Goal: Information Seeking & Learning: Learn about a topic

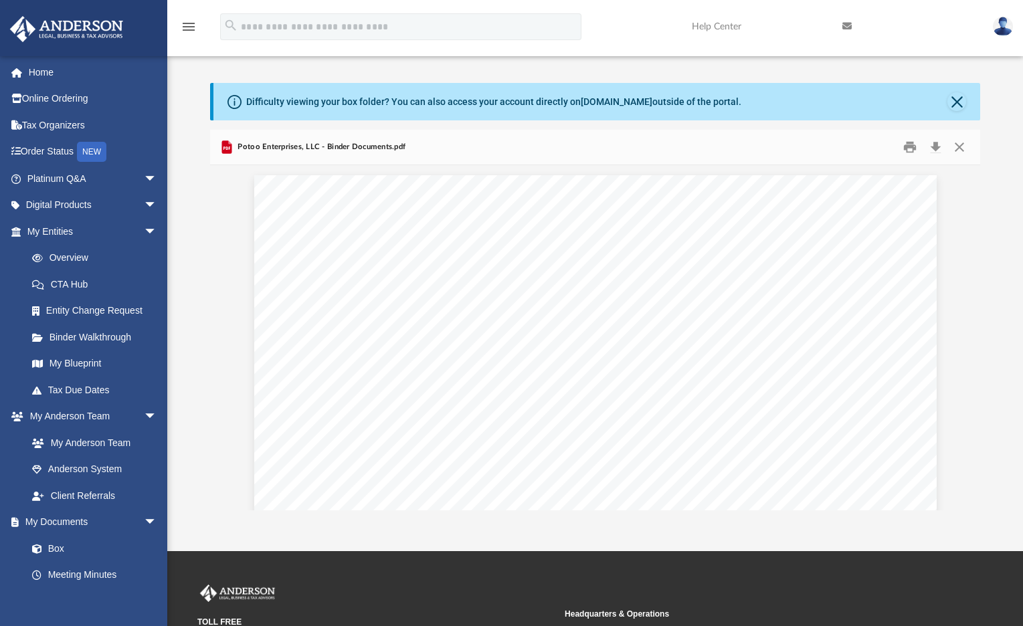
click at [56, 185] on link "Platinum Q&A arrow_drop_down" at bounding box center [93, 178] width 168 height 27
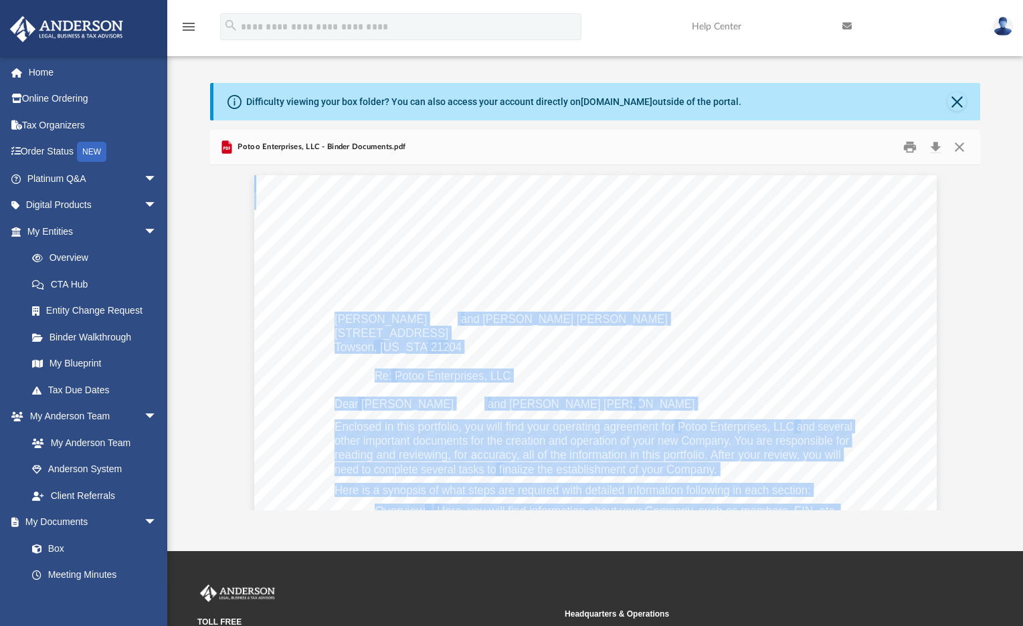
scroll to position [3613, 0]
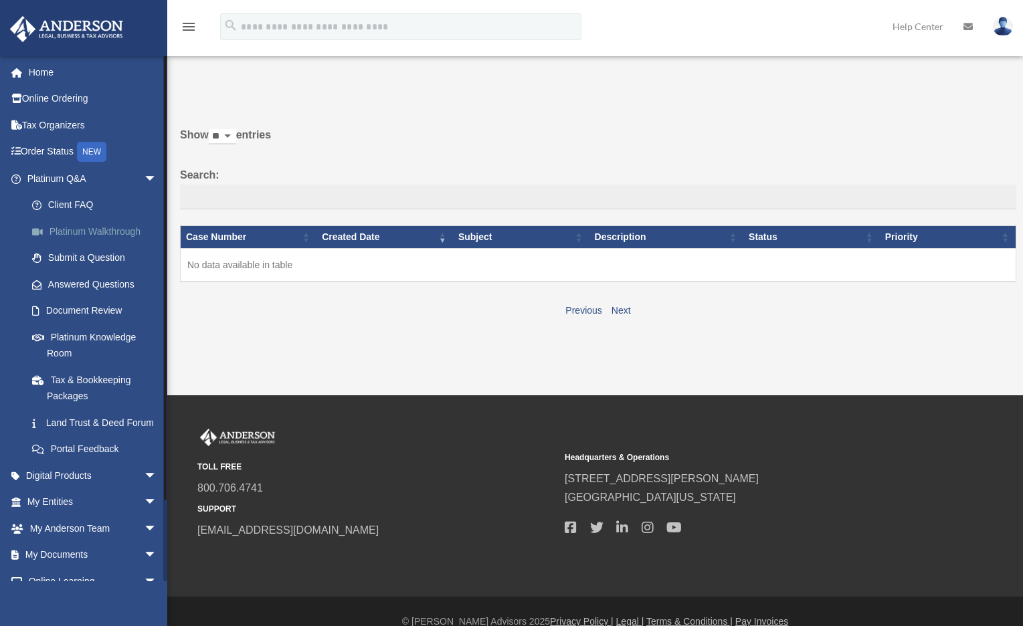
click at [86, 233] on link "Platinum Walkthrough" at bounding box center [98, 231] width 159 height 27
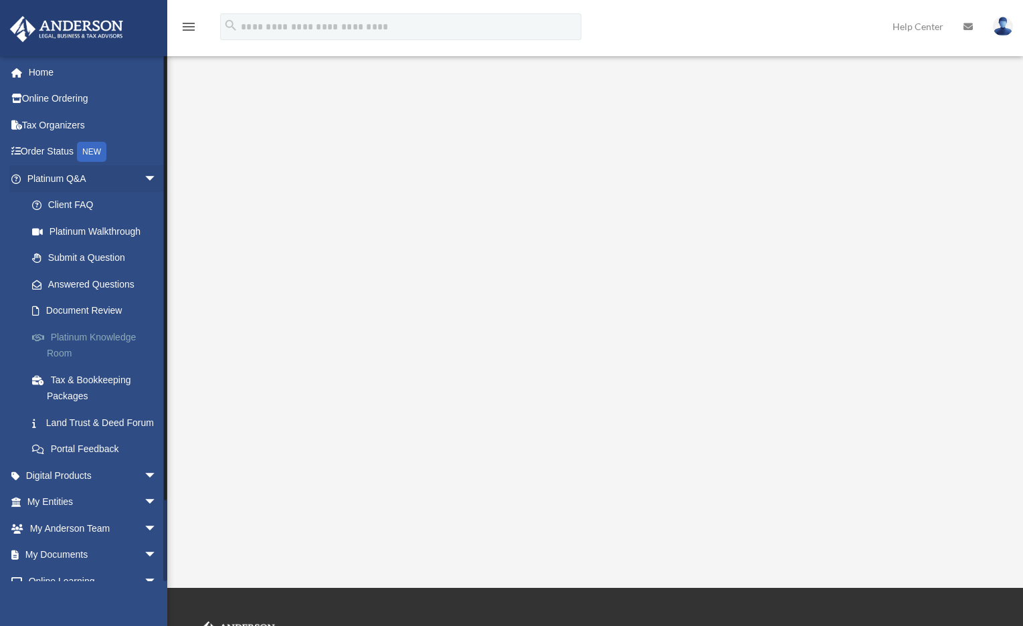
click at [74, 342] on link "Platinum Knowledge Room" at bounding box center [98, 345] width 159 height 43
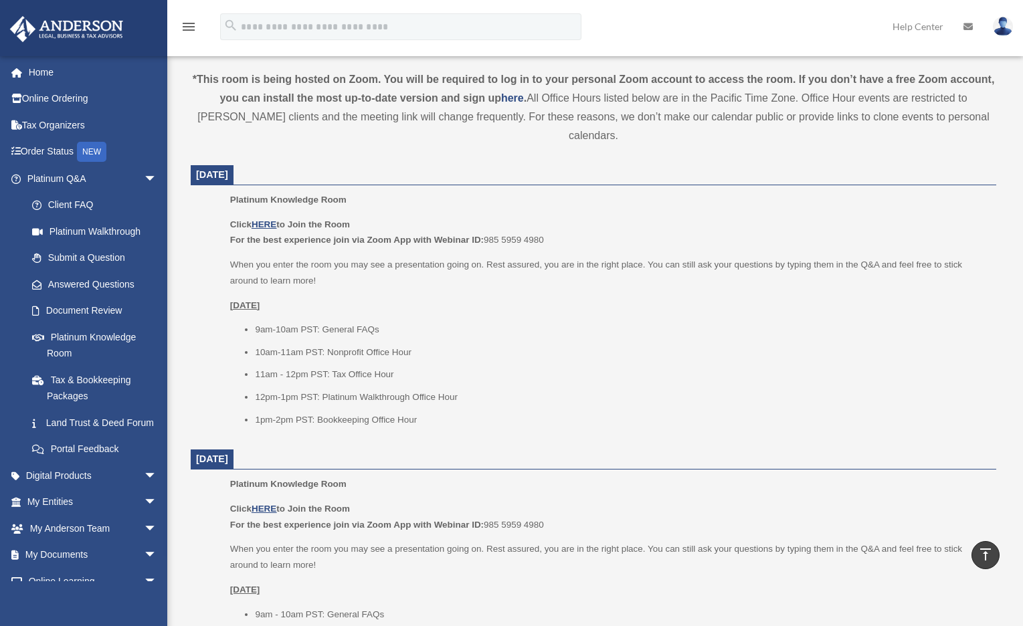
scroll to position [440, 0]
click at [263, 217] on u "HERE" at bounding box center [264, 222] width 25 height 10
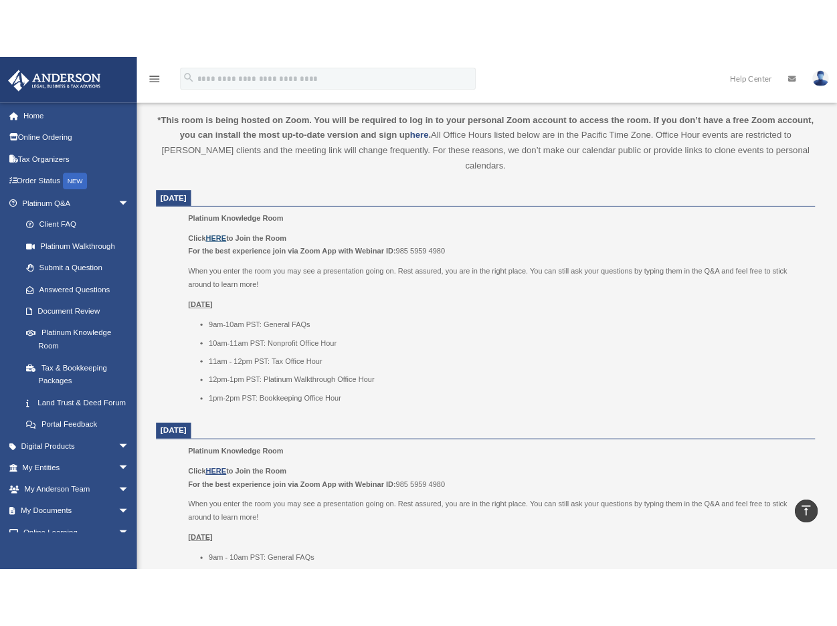
scroll to position [452, 0]
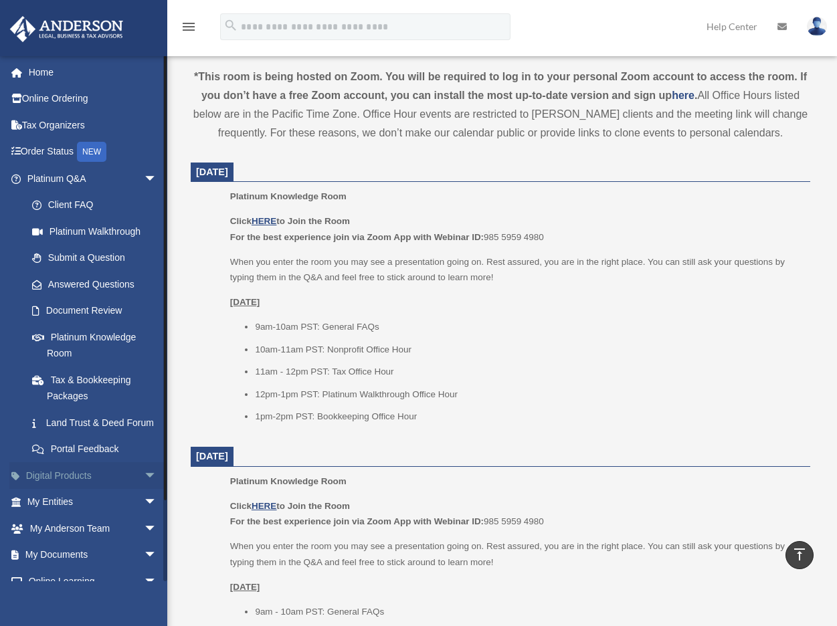
click at [75, 489] on link "Digital Products arrow_drop_down" at bounding box center [93, 475] width 168 height 27
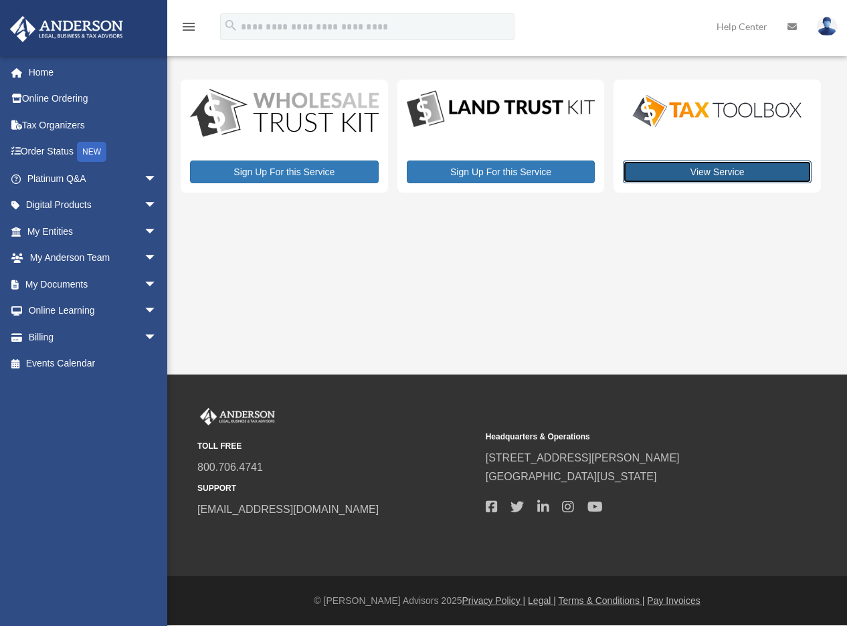
click at [674, 175] on link "View Service" at bounding box center [717, 172] width 189 height 23
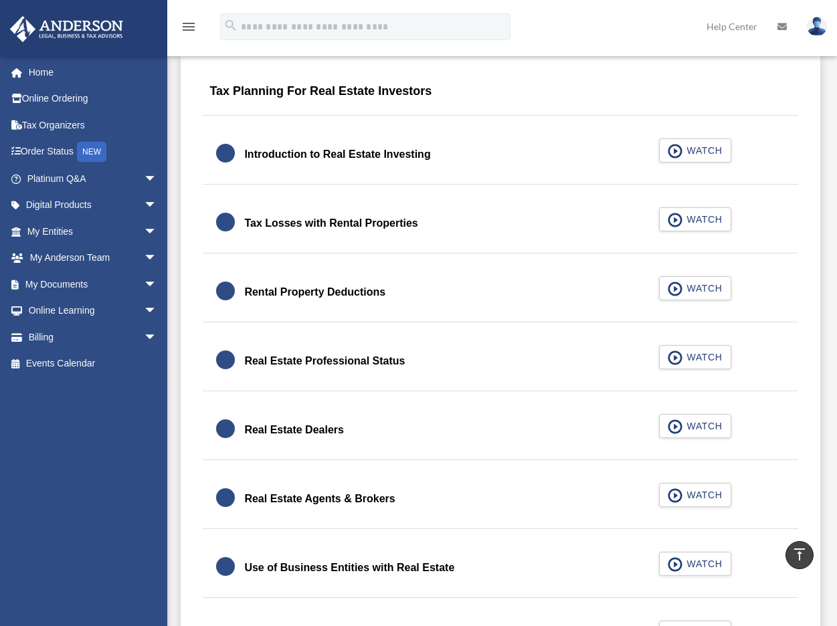
scroll to position [811, 0]
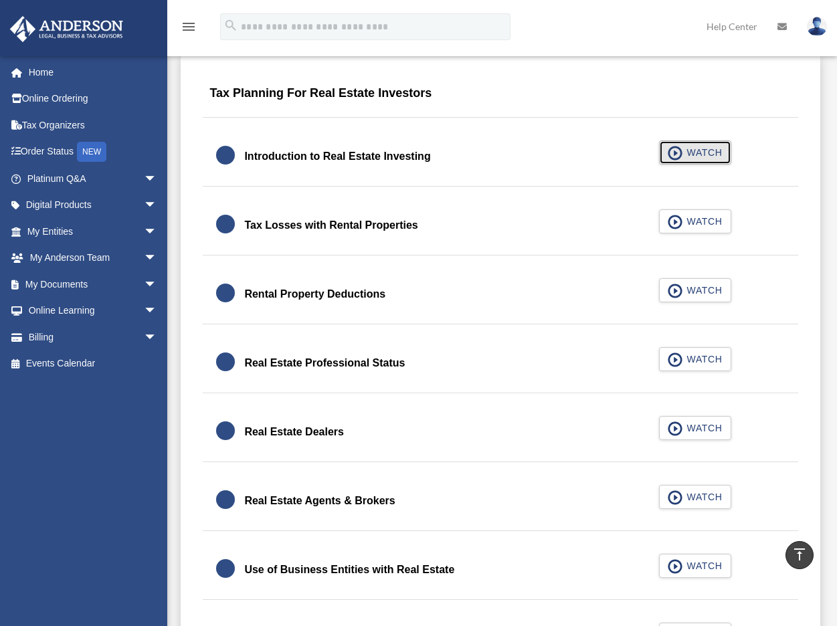
click at [693, 155] on span "WATCH" at bounding box center [702, 152] width 39 height 13
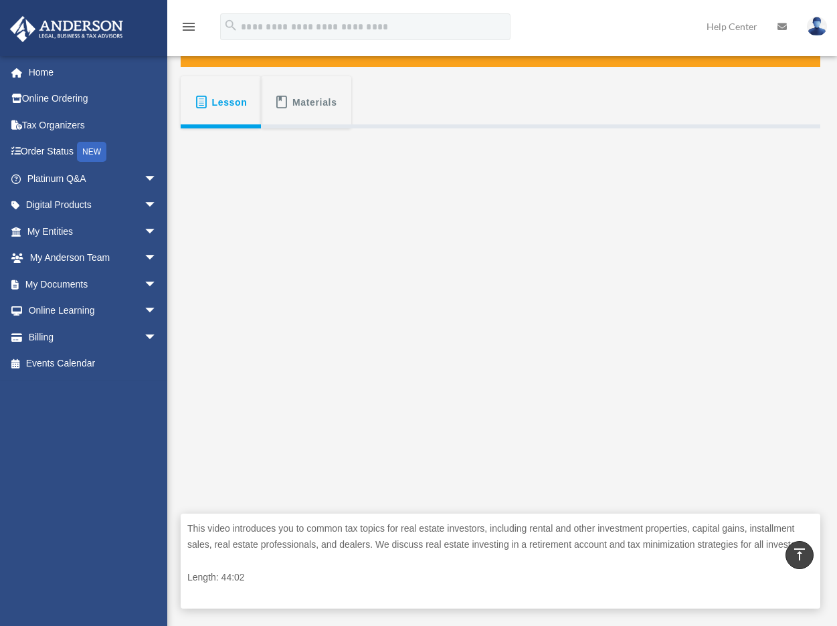
scroll to position [177, 0]
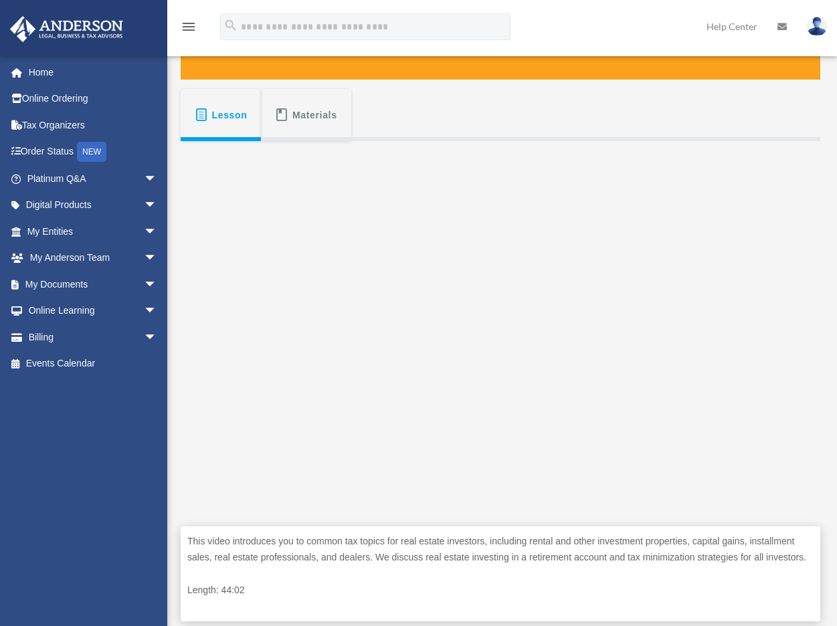
click at [309, 122] on span "Materials" at bounding box center [314, 115] width 45 height 24
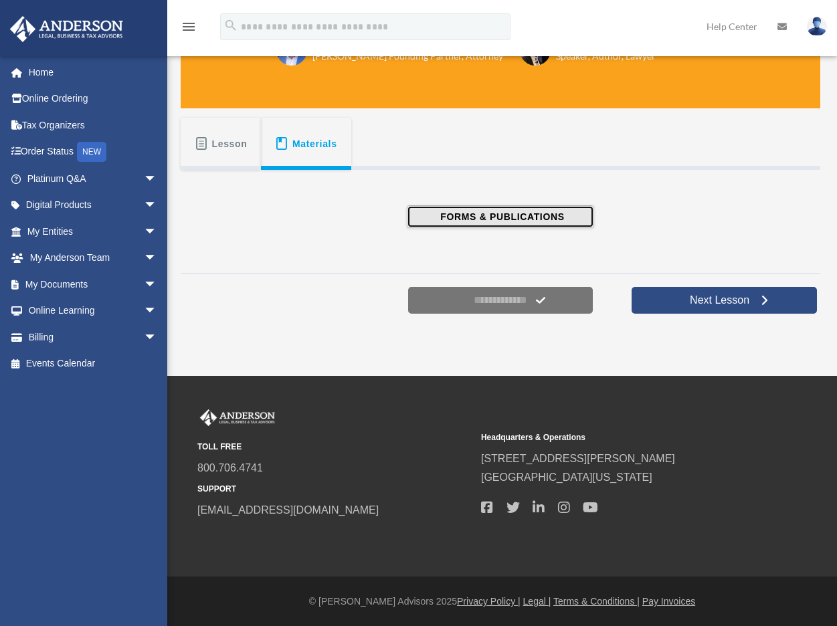
click at [492, 210] on span "FORMS & PUBLICATIONS" at bounding box center [500, 216] width 128 height 13
click at [231, 149] on span "Lesson" at bounding box center [229, 144] width 35 height 24
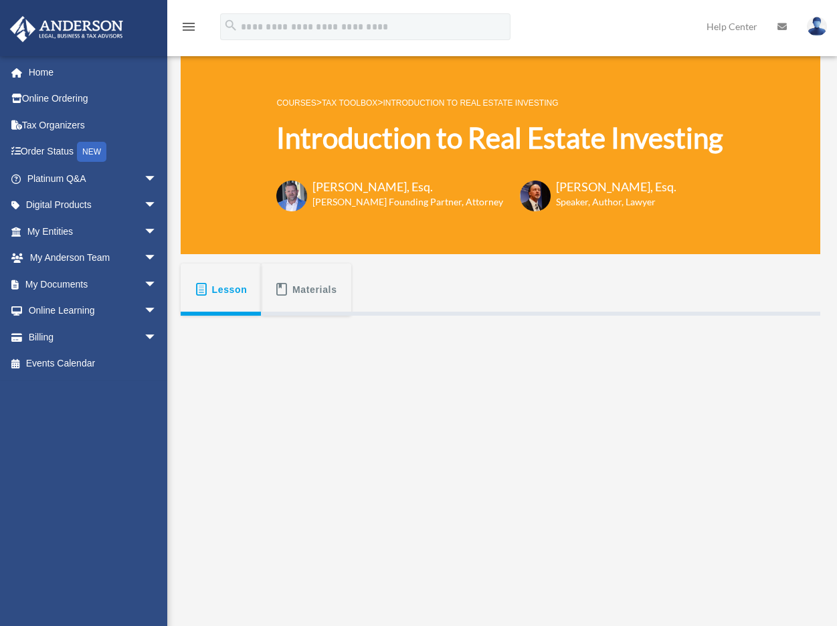
scroll to position [2, 0]
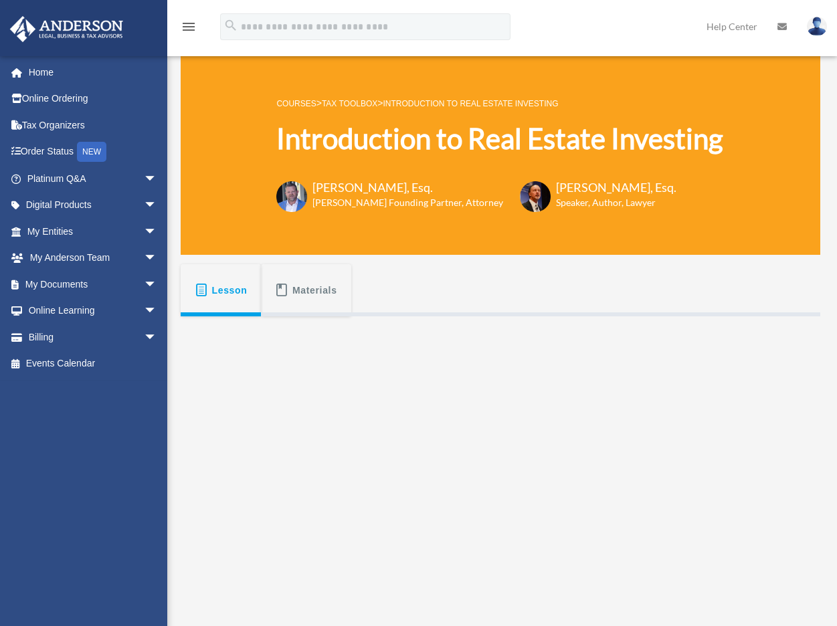
click at [370, 99] on link "Tax Toolbox" at bounding box center [350, 103] width 56 height 9
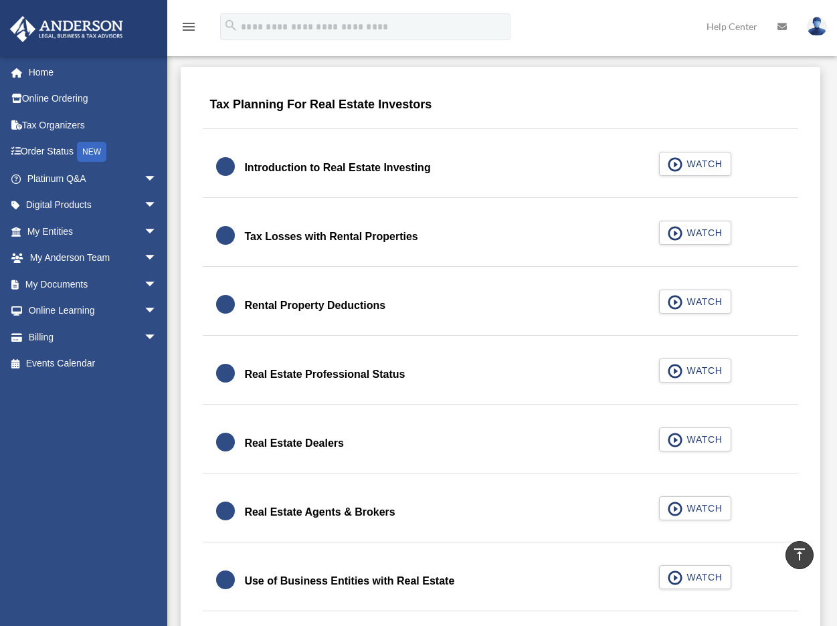
scroll to position [810, 0]
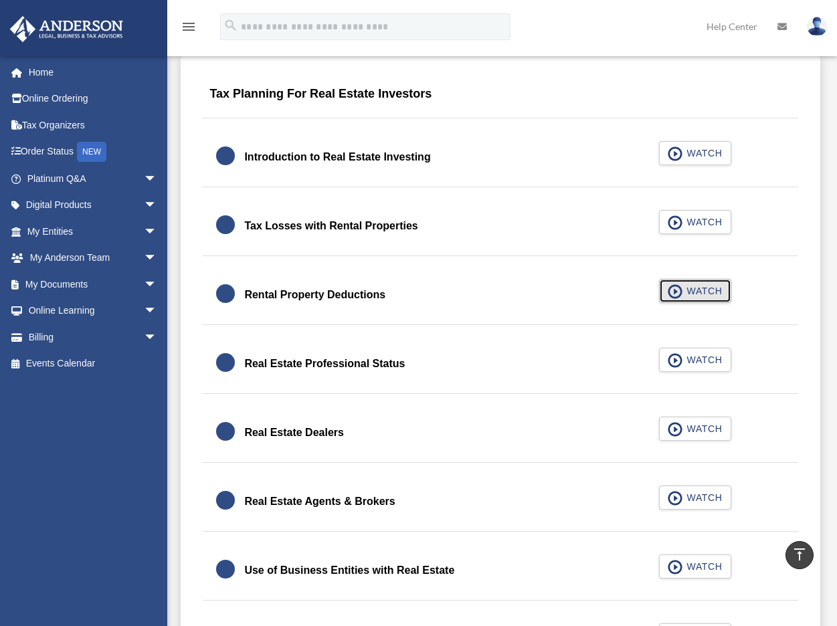
click at [678, 297] on span "button" at bounding box center [675, 291] width 15 height 15
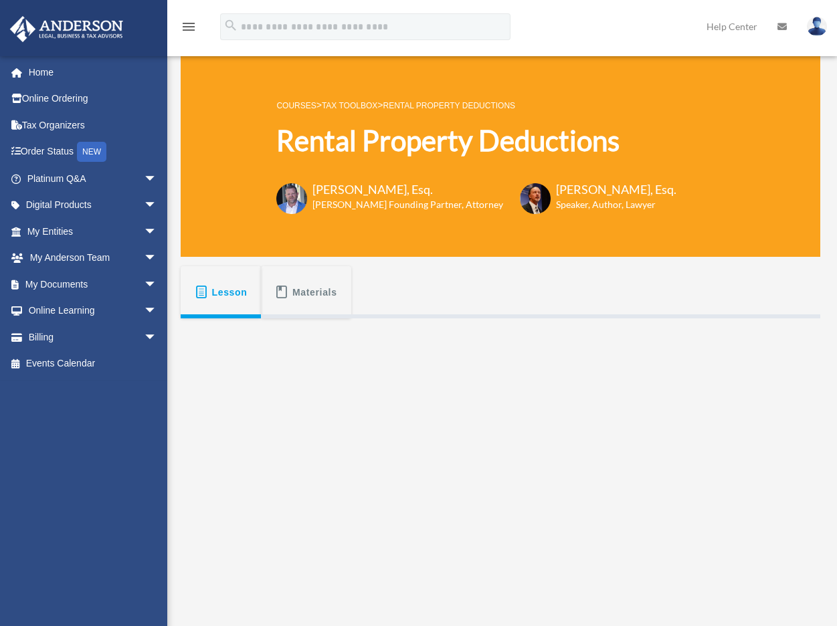
click at [301, 296] on span "Materials" at bounding box center [314, 292] width 45 height 24
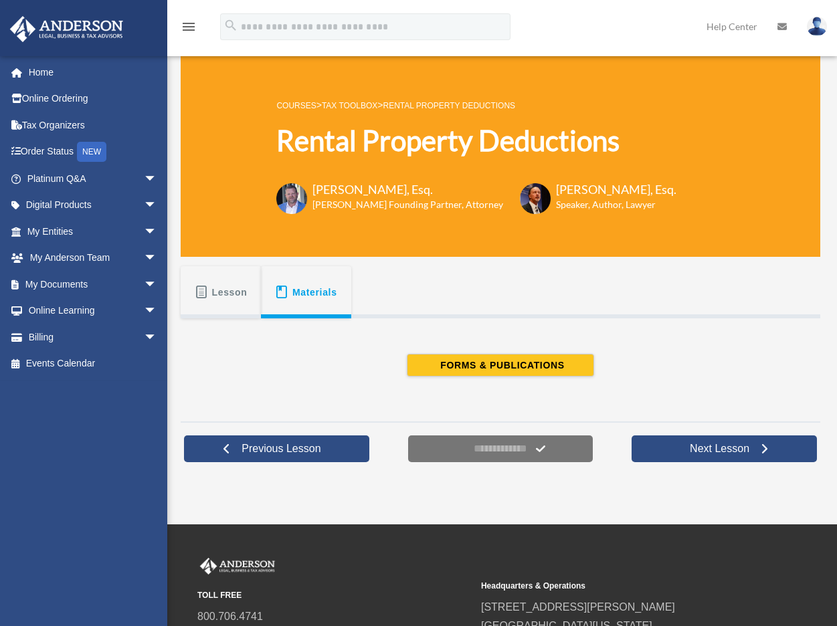
click at [226, 286] on span "Lesson" at bounding box center [229, 292] width 35 height 24
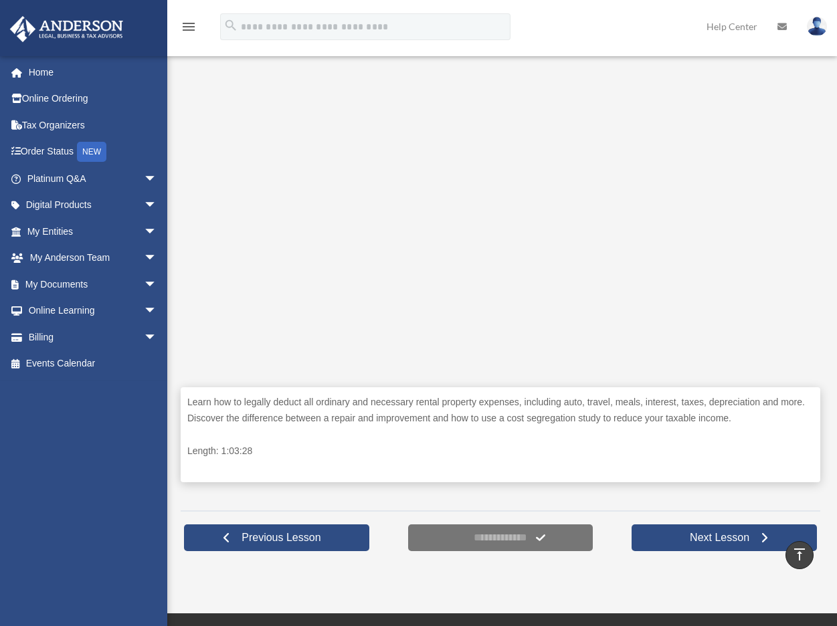
scroll to position [314, 0]
